Goal: Information Seeking & Learning: Learn about a topic

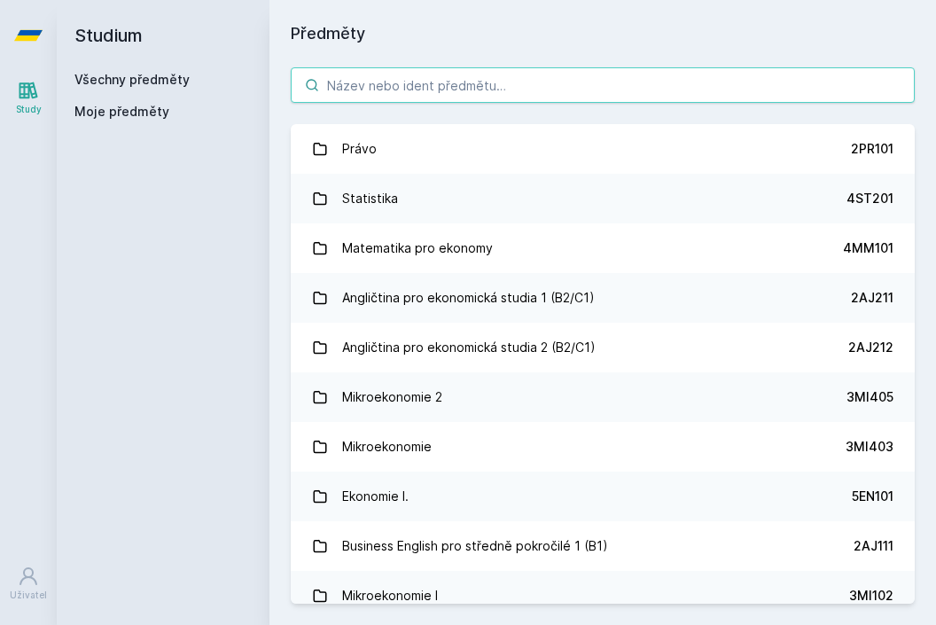
click at [581, 83] on input "search" at bounding box center [603, 84] width 624 height 35
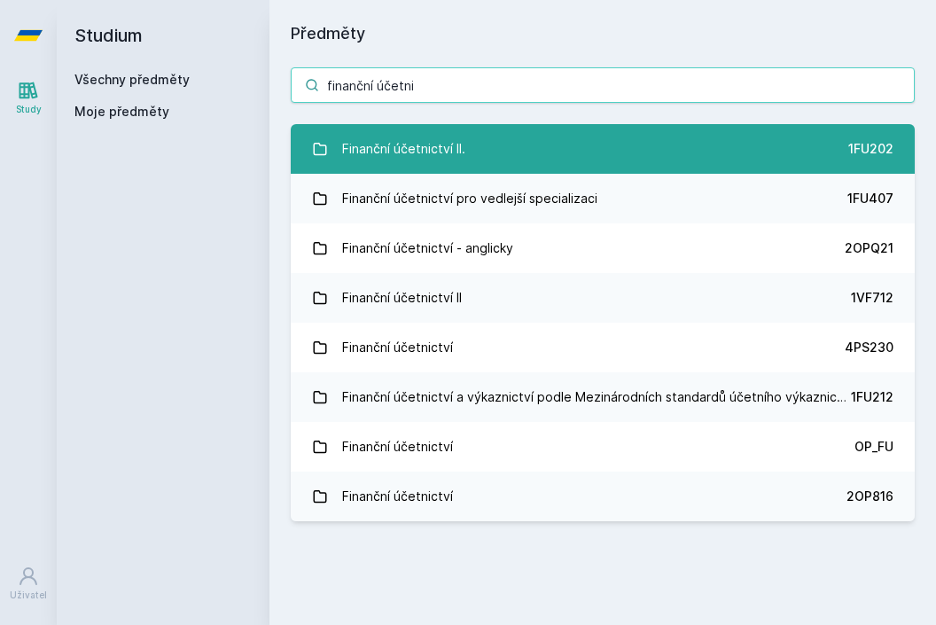
type input "finanční účetni"
click at [540, 141] on link "Finanční účetnictví II. 1FU202" at bounding box center [603, 149] width 624 height 50
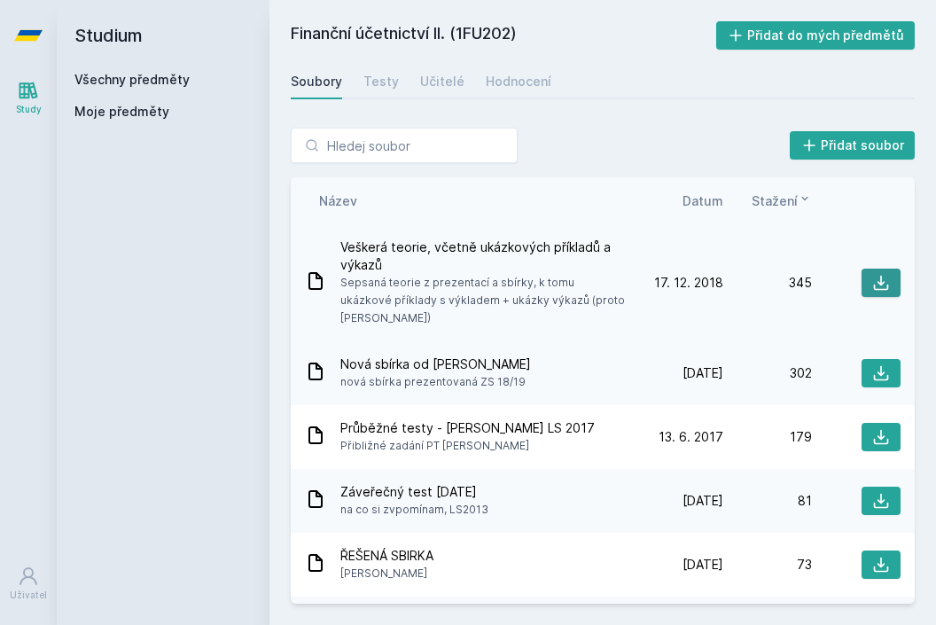
click at [872, 285] on icon at bounding box center [881, 283] width 18 height 18
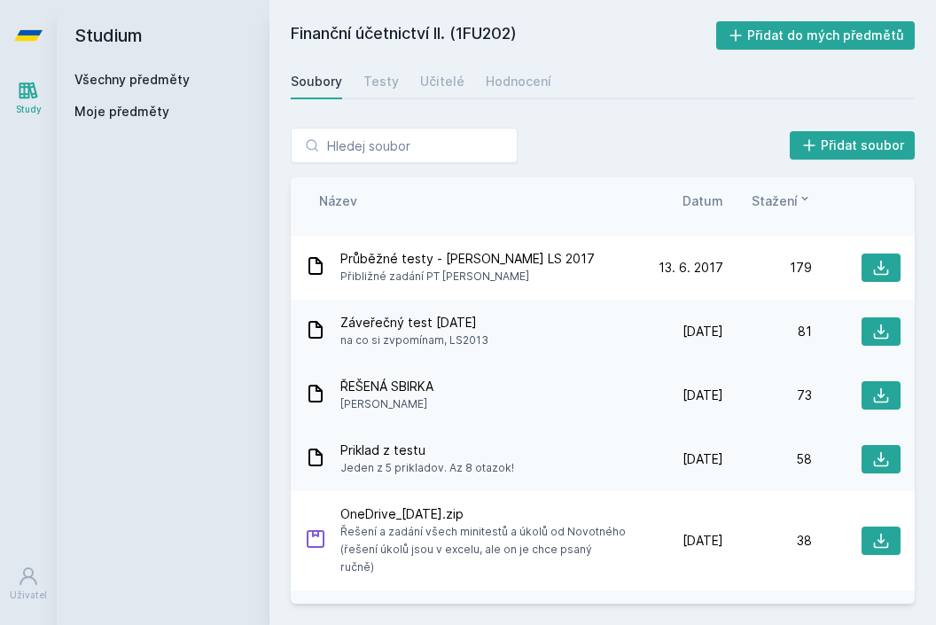
scroll to position [872, 0]
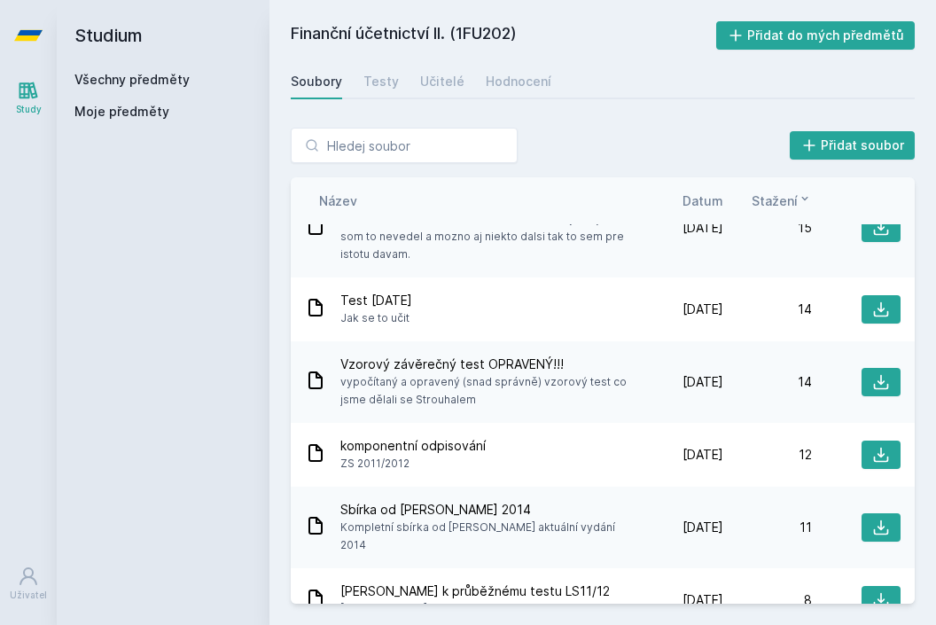
click at [704, 187] on div "Název Datum Stažení" at bounding box center [603, 200] width 624 height 47
click at [707, 205] on span "Datum" at bounding box center [703, 201] width 41 height 19
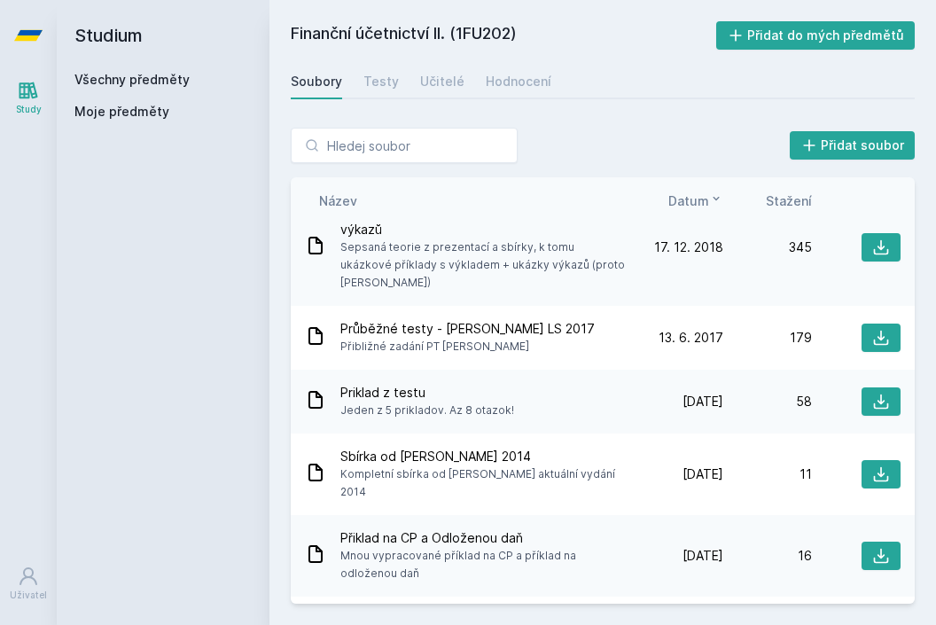
scroll to position [334, 0]
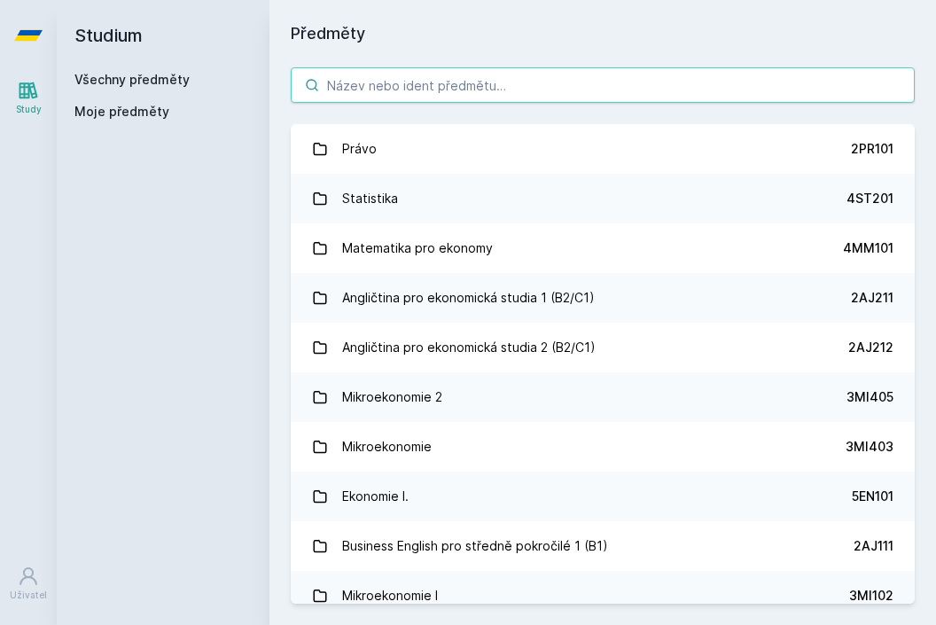
click at [544, 88] on input "search" at bounding box center [603, 84] width 624 height 35
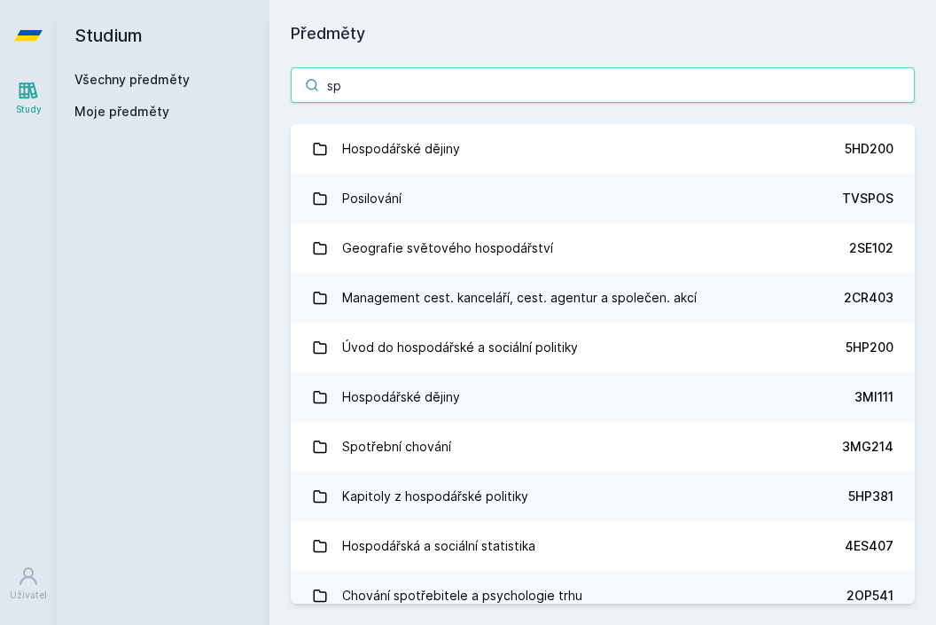
type input "s"
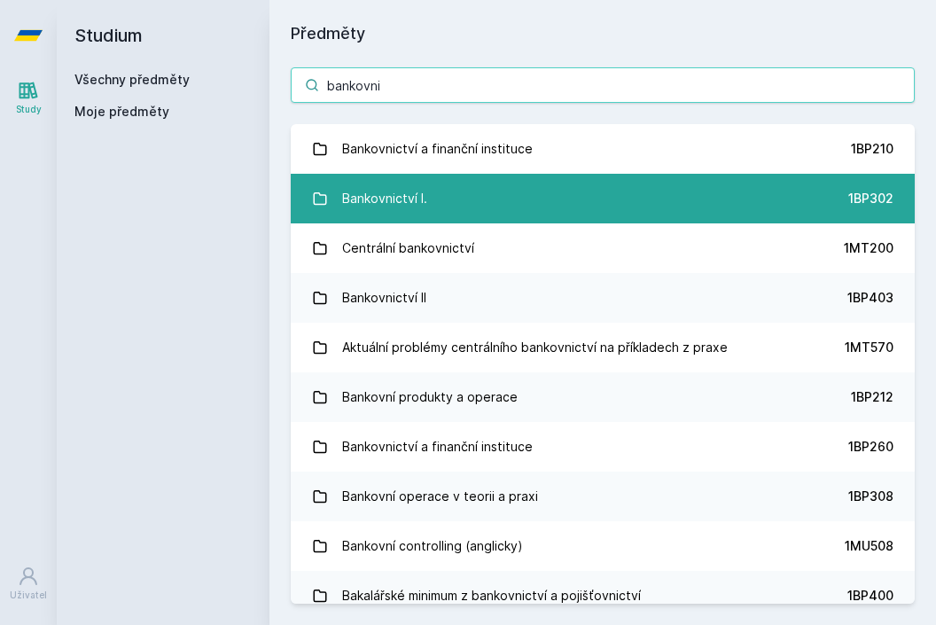
type input "bankovni"
click at [489, 222] on link "Bankovnictví I. 1BP302" at bounding box center [603, 199] width 624 height 50
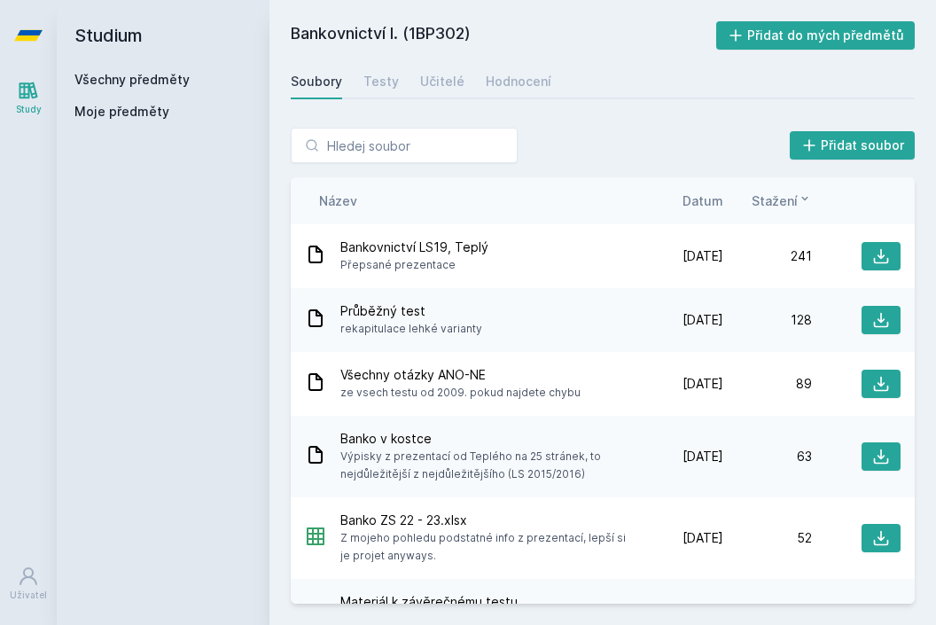
click at [701, 203] on span "Datum" at bounding box center [703, 201] width 41 height 19
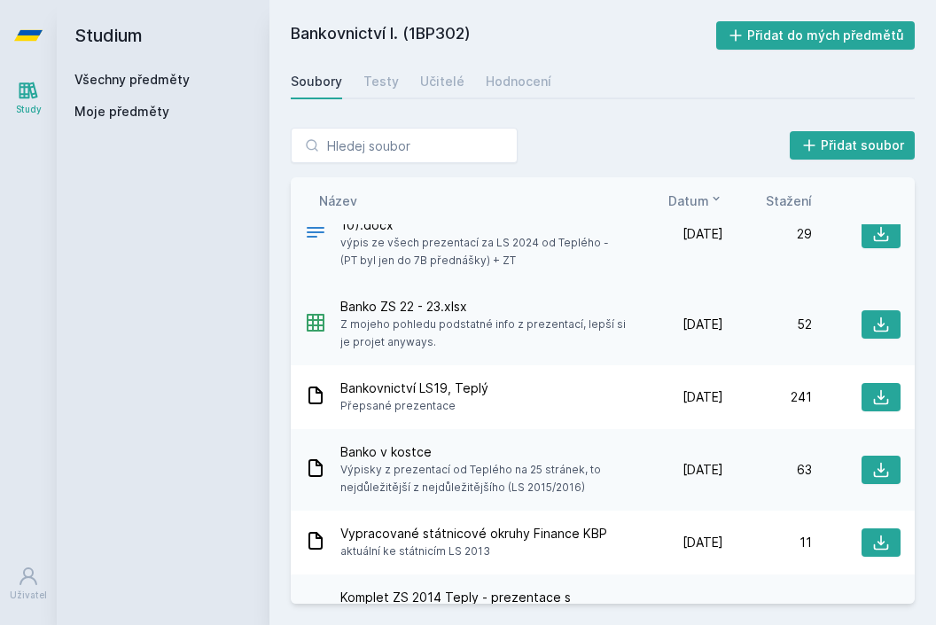
scroll to position [56, 0]
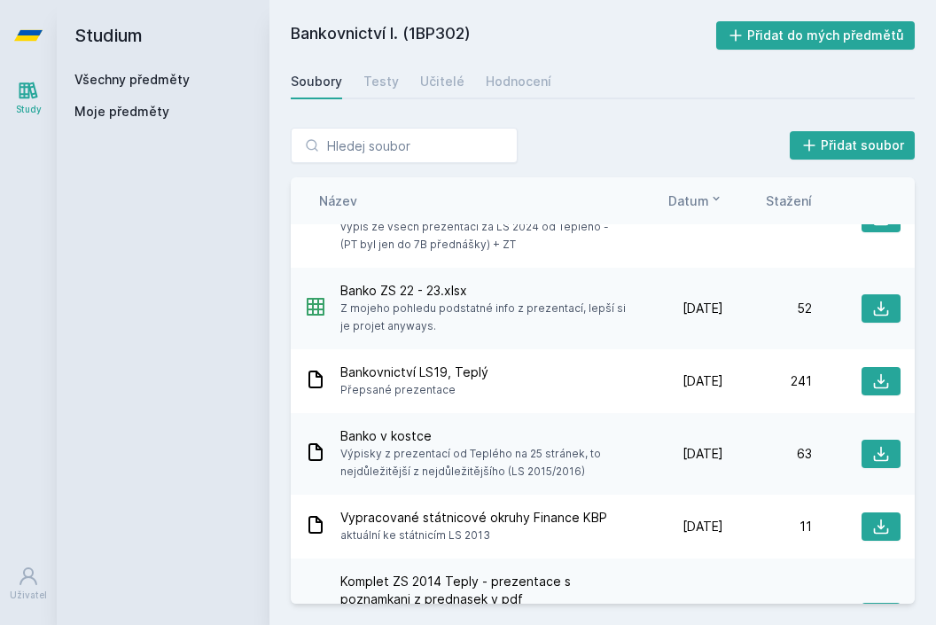
drag, startPoint x: 508, startPoint y: 330, endPoint x: 339, endPoint y: 314, distance: 170.1
click at [339, 314] on div "Banko ZS 22 - 23.xlsx Z mojeho pohledu podstatné info z prezentací, lepší si je…" at bounding box center [470, 308] width 330 height 53
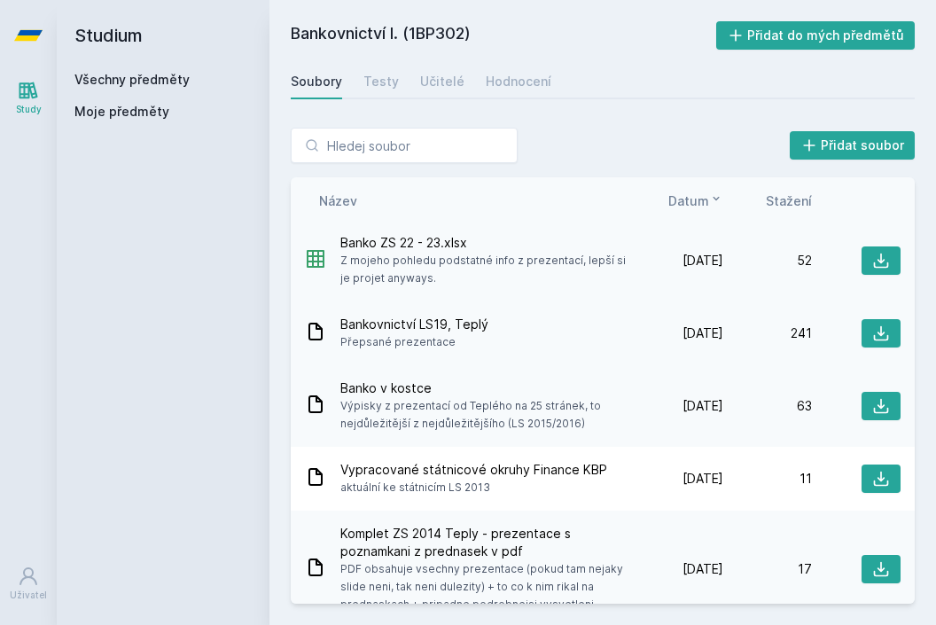
scroll to position [113, 0]
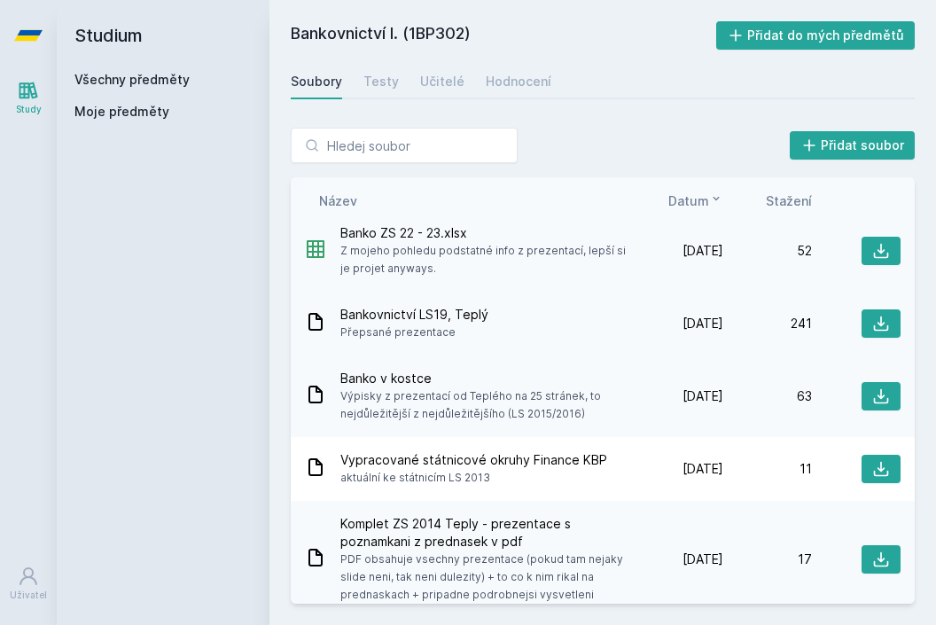
drag, startPoint x: 483, startPoint y: 335, endPoint x: 333, endPoint y: 318, distance: 150.8
click at [332, 318] on div "Bankovnictví LS19, Teplý Přepsané prezentace" at bounding box center [470, 323] width 330 height 35
drag, startPoint x: 574, startPoint y: 405, endPoint x: 332, endPoint y: 381, distance: 242.4
click at [332, 379] on div "Banko v kostce Výpisky z prezentací od Teplého na 25 stránek, to nejdůležitější…" at bounding box center [470, 396] width 330 height 53
click at [332, 381] on div "Banko v kostce Výpisky z prezentací od Teplého na 25 stránek, to nejdůležitější…" at bounding box center [470, 396] width 330 height 53
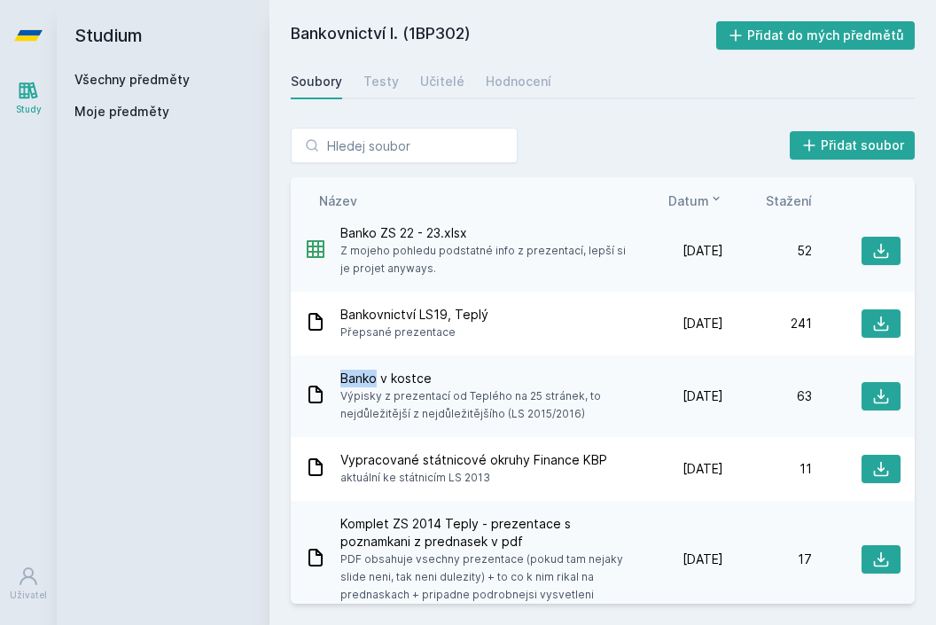
click at [332, 381] on div "Banko v kostce Výpisky z prezentací od Teplého na 25 stránek, to nejdůležitější…" at bounding box center [470, 396] width 330 height 53
drag, startPoint x: 415, startPoint y: 32, endPoint x: 471, endPoint y: 39, distance: 56.3
click at [471, 39] on h2 "Bankovnictví I. (1BP302)" at bounding box center [504, 35] width 426 height 28
drag, startPoint x: 471, startPoint y: 39, endPoint x: 412, endPoint y: 36, distance: 58.6
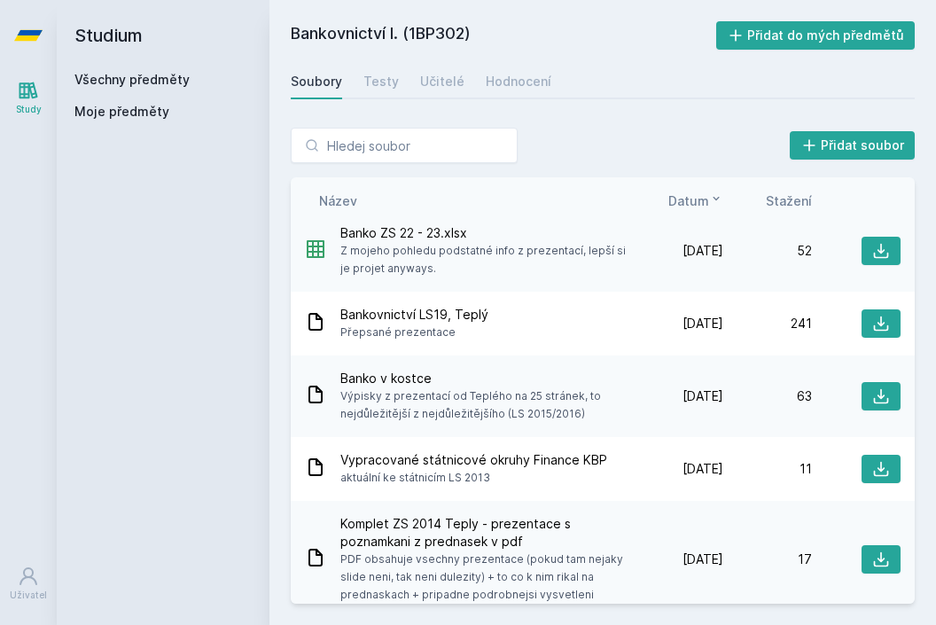
click at [412, 36] on h2 "Bankovnictví I. (1BP302)" at bounding box center [504, 35] width 426 height 28
copy h2 "1BP302"
